Goal: Task Accomplishment & Management: Use online tool/utility

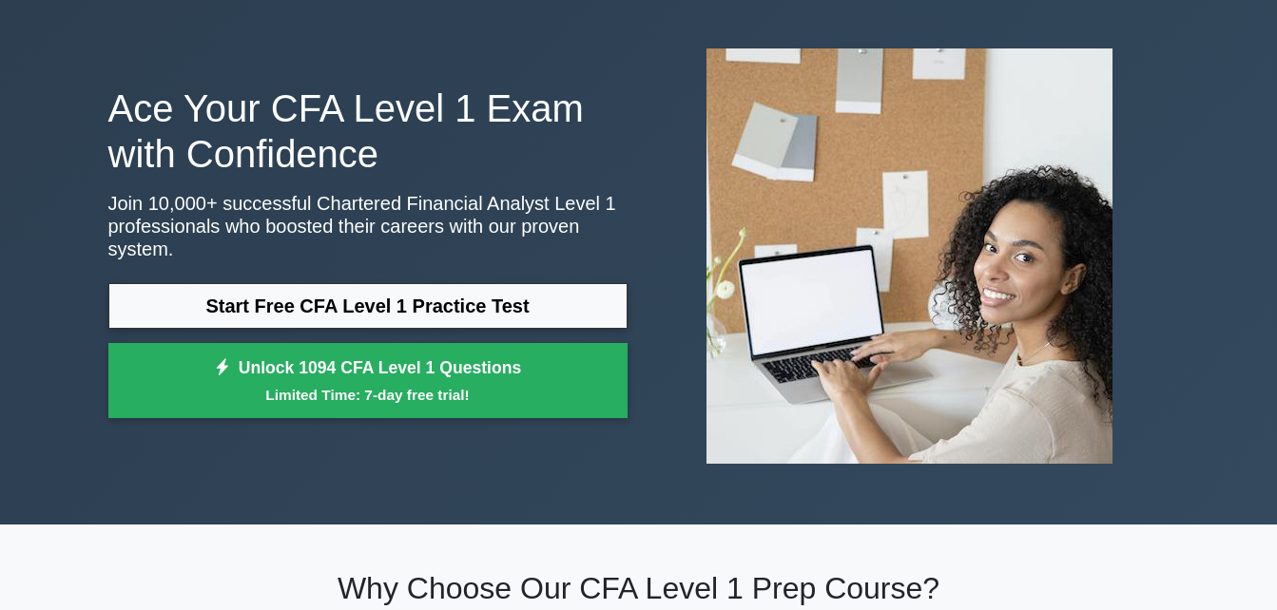
scroll to position [72, 0]
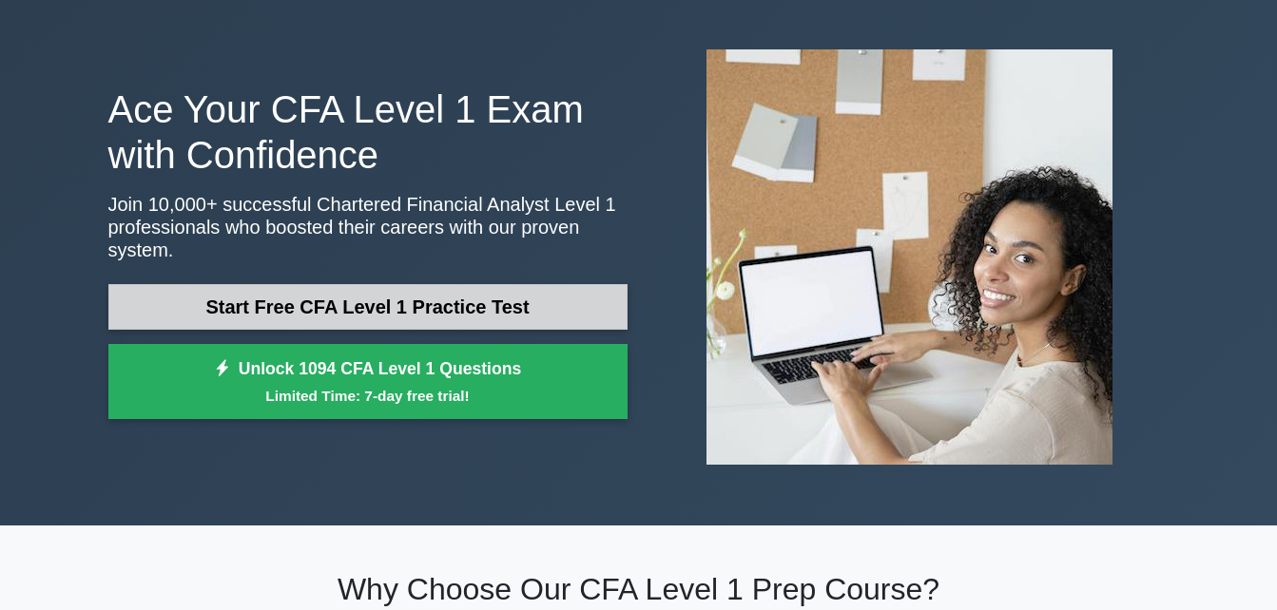
click at [490, 305] on link "Start Free CFA Level 1 Practice Test" at bounding box center [367, 307] width 519 height 46
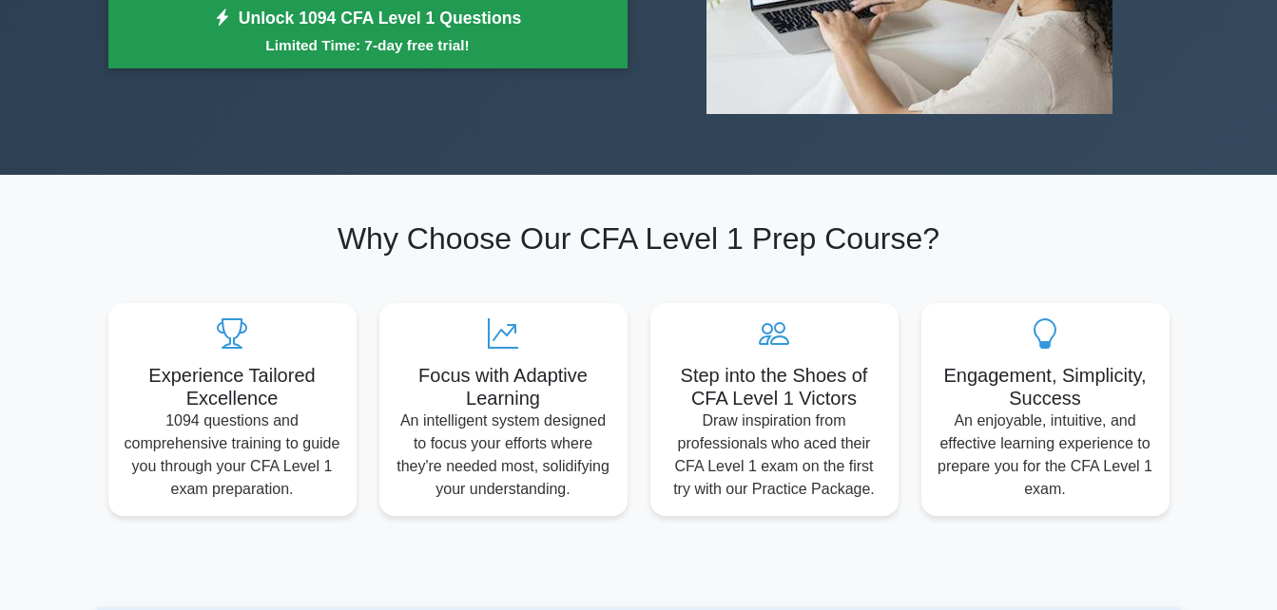
scroll to position [0, 0]
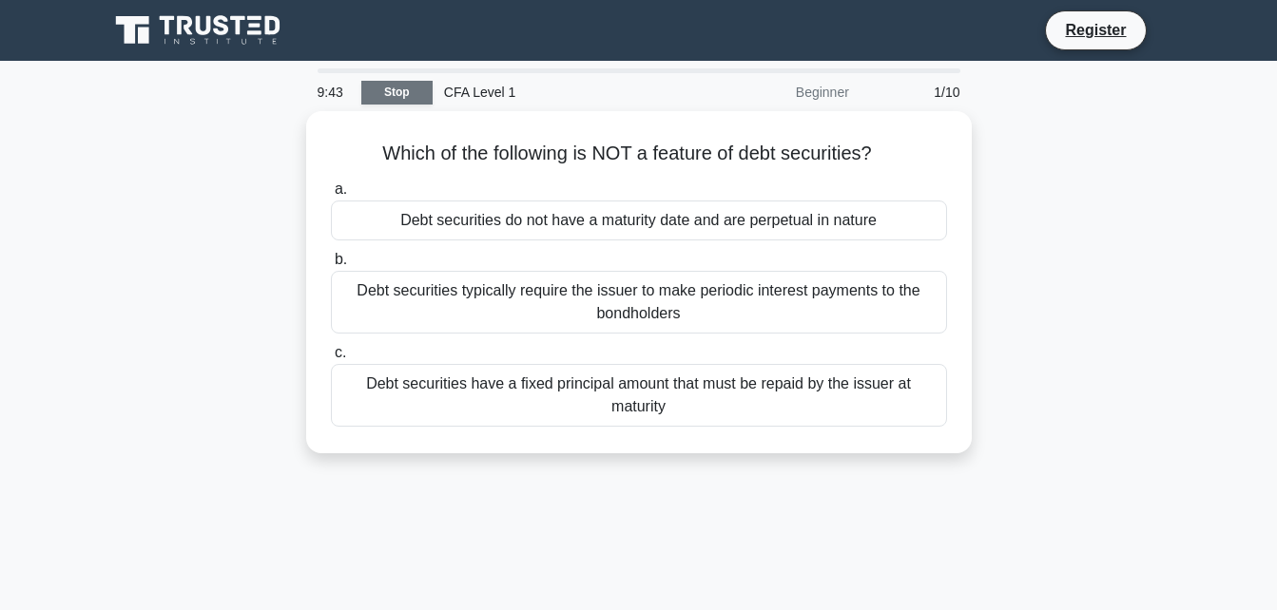
click at [412, 98] on link "Stop" at bounding box center [396, 93] width 71 height 24
